Goal: Task Accomplishment & Management: Manage account settings

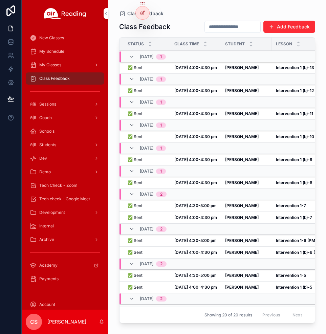
click at [48, 117] on span "Coach" at bounding box center [45, 117] width 13 height 5
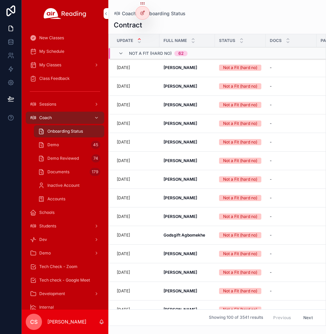
click at [56, 144] on span "Demo" at bounding box center [53, 144] width 12 height 5
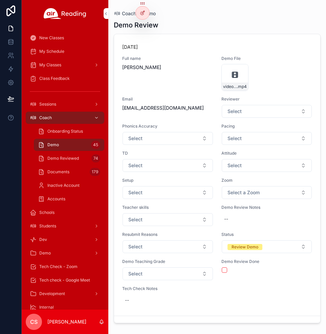
click at [68, 266] on span "Tech Check - Zoom" at bounding box center [58, 266] width 38 height 5
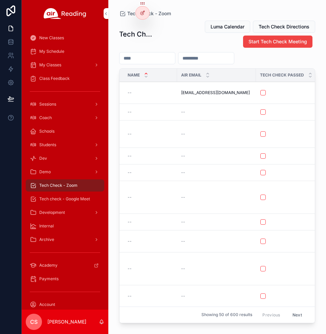
click at [227, 29] on span "Luma Calendar" at bounding box center [228, 26] width 34 height 7
click at [165, 56] on input "scrollable content" at bounding box center [148, 57] width 56 height 9
paste input "**********"
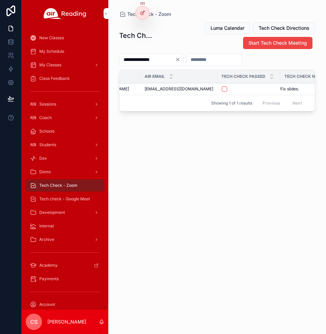
scroll to position [0, 46]
click at [138, 59] on input "**********" at bounding box center [148, 59] width 56 height 9
paste input "scrollable content"
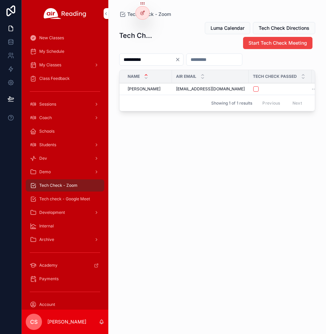
type input "**********"
click at [56, 118] on div "Coach" at bounding box center [65, 117] width 70 height 11
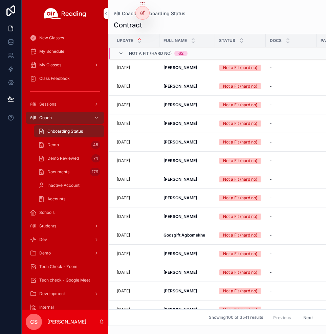
click at [66, 147] on div "Demo 45" at bounding box center [69, 144] width 62 height 11
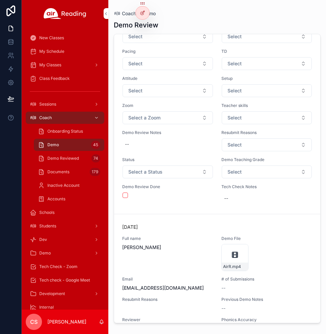
scroll to position [2123, 0]
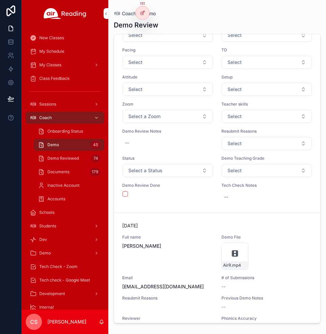
click at [166, 177] on button "Select a Status" at bounding box center [168, 170] width 90 height 13
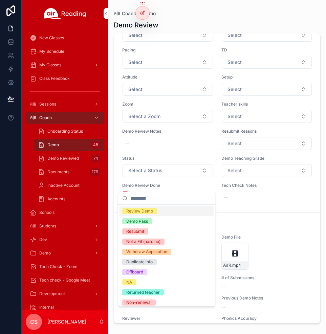
click at [147, 212] on div "Review Demo" at bounding box center [139, 211] width 27 height 6
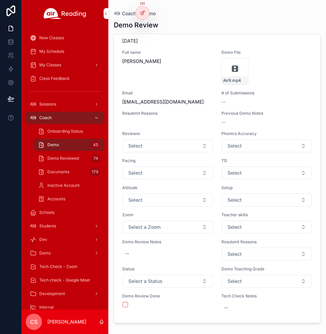
scroll to position [2453, 0]
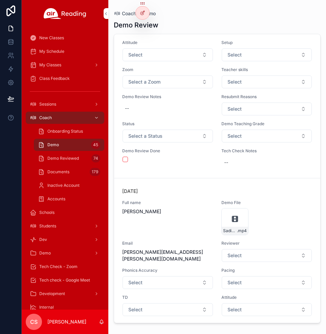
click at [168, 143] on button "Select a Status" at bounding box center [168, 136] width 90 height 13
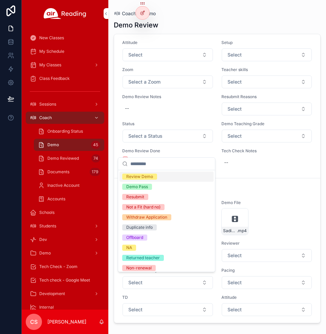
click at [146, 176] on div "Review Demo" at bounding box center [139, 177] width 27 height 6
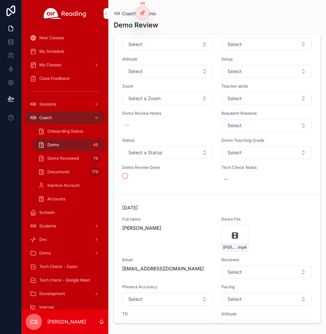
scroll to position [4156, 0]
click at [181, 159] on button "Select a Status" at bounding box center [168, 152] width 90 height 13
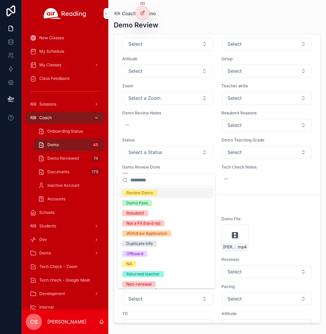
click at [152, 192] on div "Review Demo" at bounding box center [139, 193] width 27 height 6
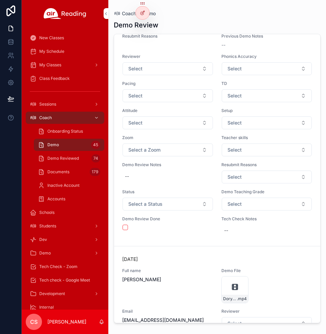
scroll to position [4979, 0]
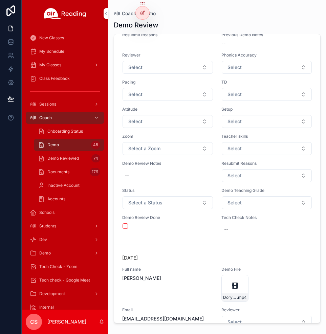
click at [165, 209] on button "Select a Status" at bounding box center [168, 202] width 90 height 13
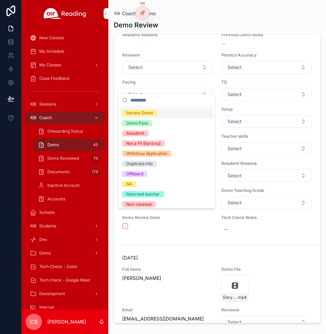
click at [151, 113] on div "Review Demo" at bounding box center [139, 113] width 27 height 6
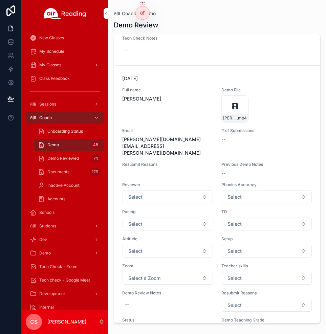
scroll to position [6704, 0]
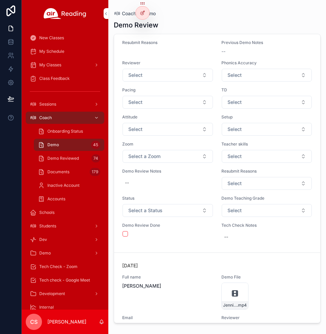
click at [169, 204] on button "Select a Status" at bounding box center [168, 210] width 90 height 13
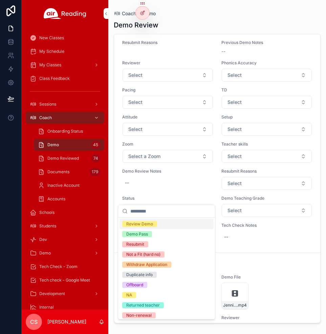
click at [138, 223] on div "Review Demo" at bounding box center [139, 224] width 27 height 6
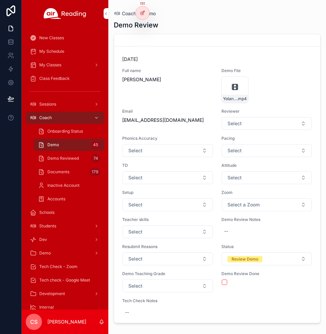
scroll to position [7964, 0]
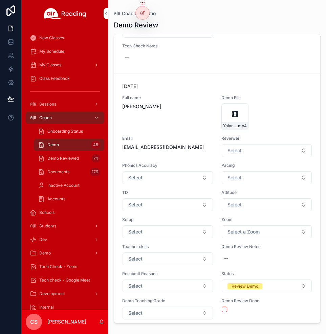
click at [52, 267] on span "Tech Check - Zoom" at bounding box center [58, 266] width 38 height 5
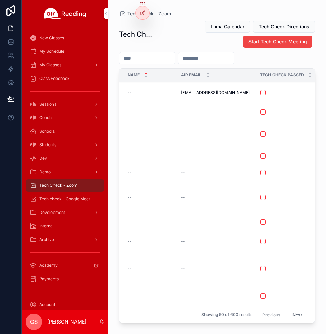
click at [260, 43] on span "Start Tech Check Meeting" at bounding box center [278, 41] width 59 height 7
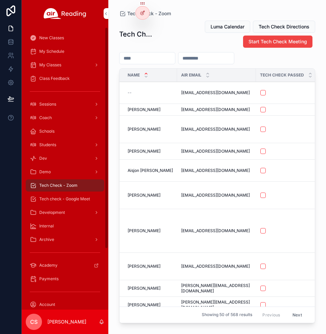
click at [131, 59] on input "scrollable content" at bounding box center [148, 57] width 56 height 9
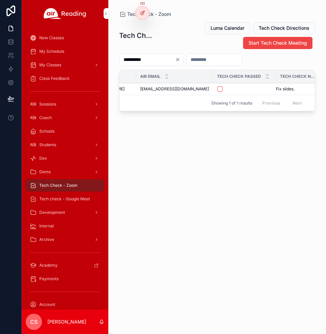
scroll to position [0, 46]
type input "**********"
click at [207, 89] on button "scrollable content" at bounding box center [209, 88] width 5 height 5
click at [148, 59] on input "**********" at bounding box center [148, 59] width 56 height 9
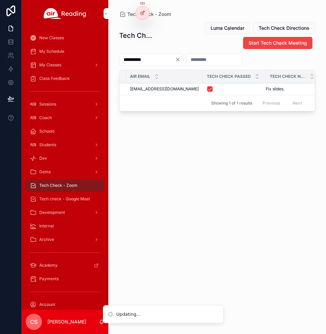
click at [148, 59] on input "**********" at bounding box center [148, 59] width 56 height 9
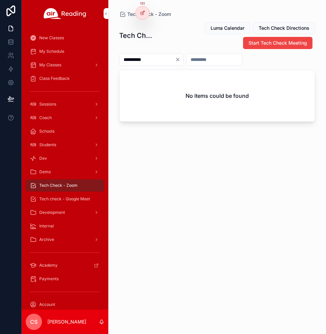
click at [56, 199] on span "Tech check - Google Meet" at bounding box center [64, 198] width 51 height 5
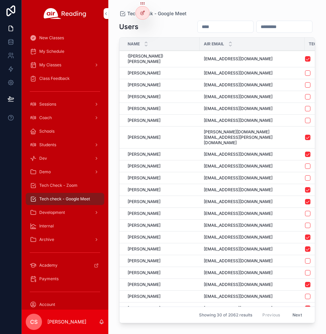
click at [198, 25] on input "scrollable content" at bounding box center [226, 26] width 56 height 9
paste input "**********"
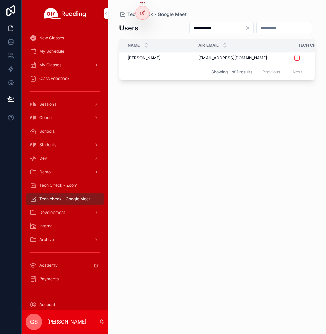
type input "**********"
click at [295, 58] on button "scrollable content" at bounding box center [296, 57] width 5 height 5
